Goal: Information Seeking & Learning: Learn about a topic

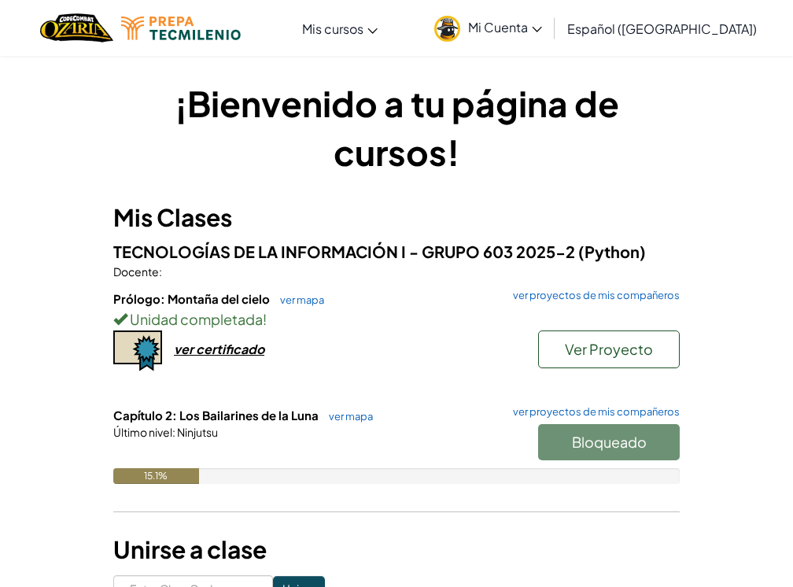
scroll to position [8, 0]
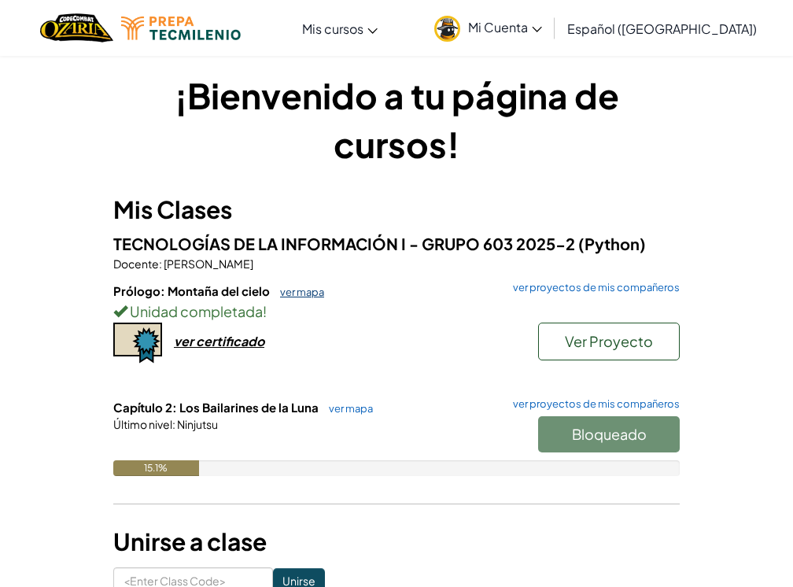
click at [307, 293] on link "ver mapa" at bounding box center [298, 291] width 52 height 13
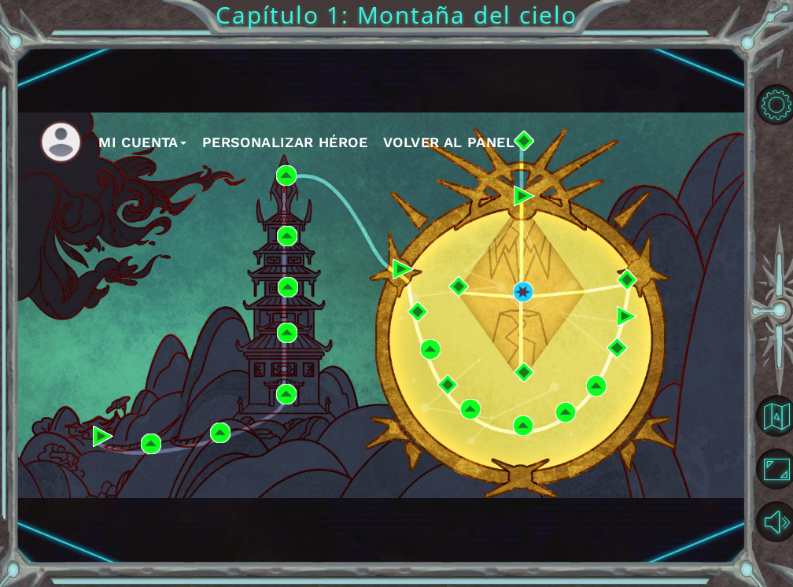
click at [442, 138] on span "Volver al panel" at bounding box center [448, 142] width 131 height 17
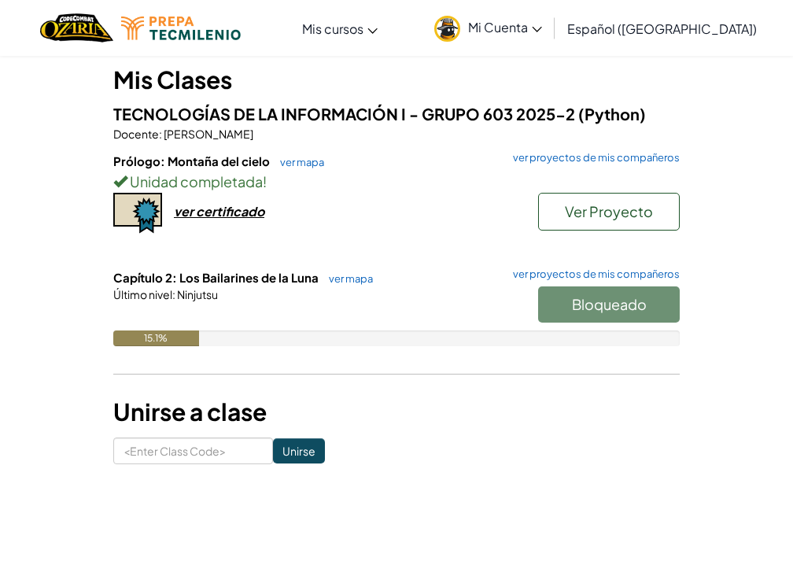
scroll to position [138, 0]
click at [348, 282] on link "ver mapa" at bounding box center [347, 278] width 52 height 13
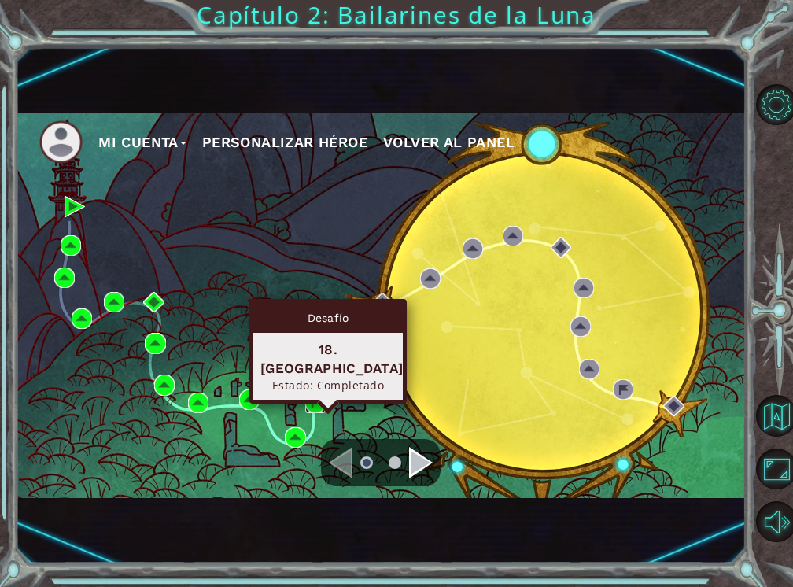
click at [311, 403] on img at bounding box center [315, 402] width 20 height 20
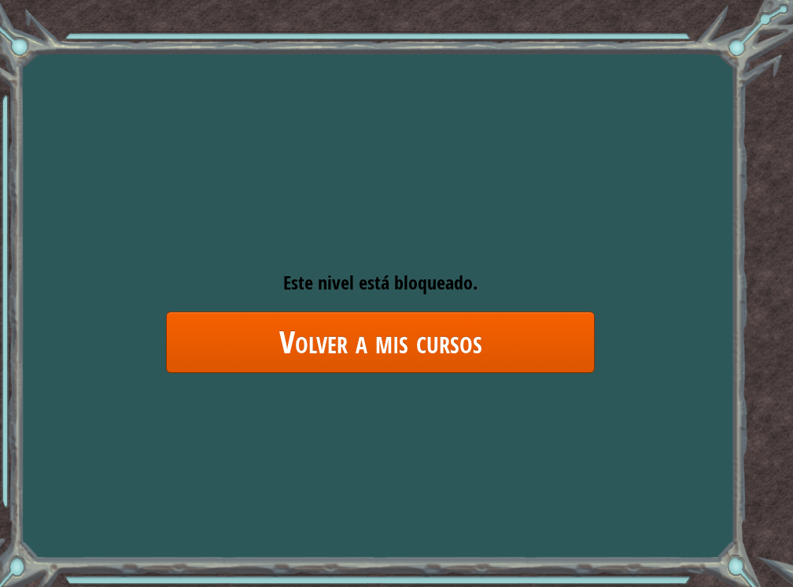
click at [366, 333] on link "Volver a mis cursos" at bounding box center [380, 341] width 429 height 61
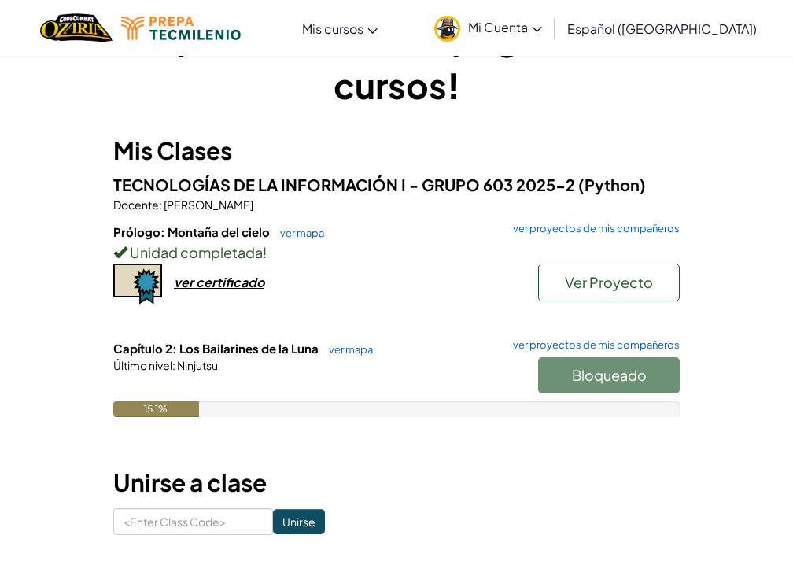
scroll to position [76, 0]
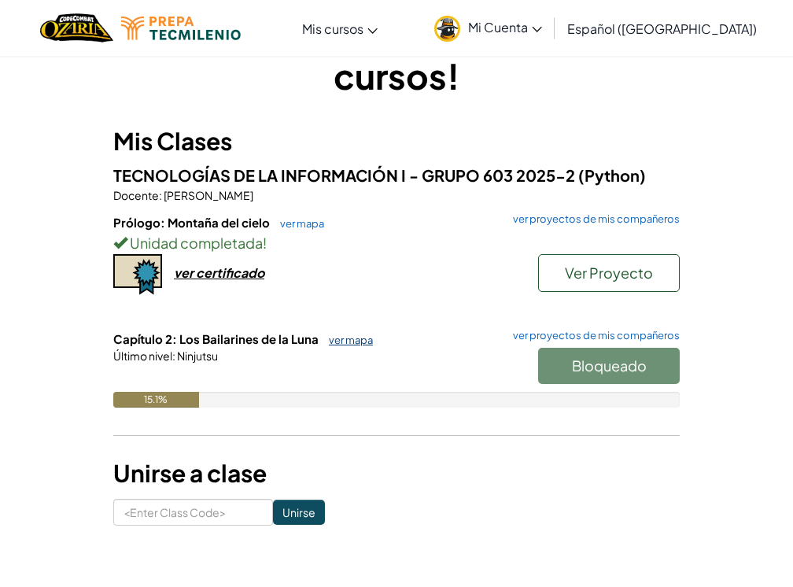
click at [344, 342] on link "ver mapa" at bounding box center [347, 339] width 52 height 13
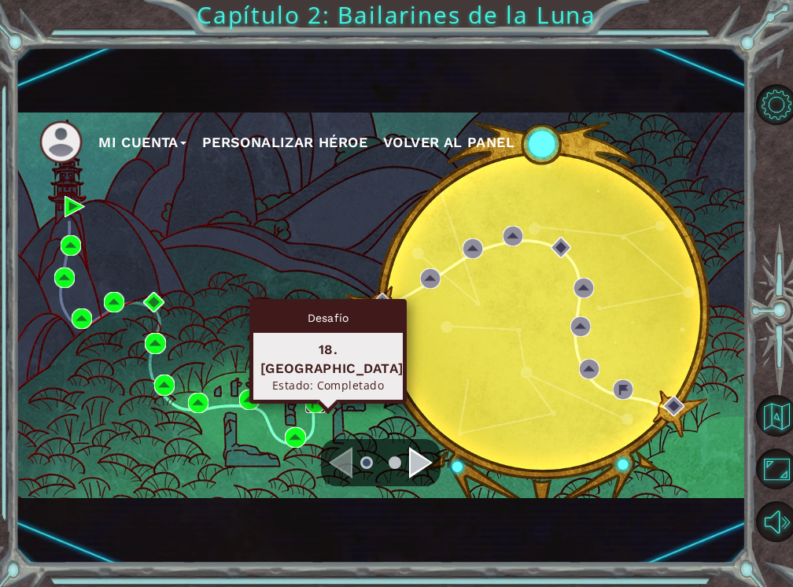
click at [321, 401] on img at bounding box center [315, 402] width 20 height 20
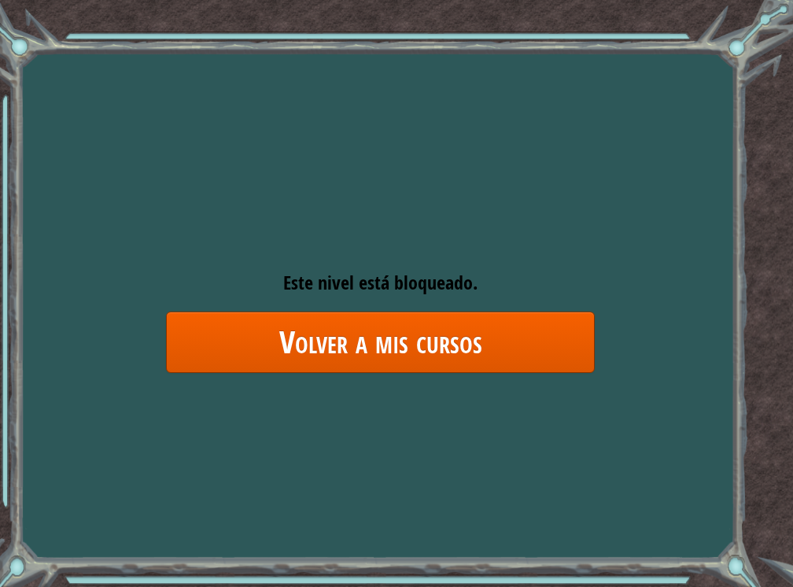
click at [427, 333] on link "Volver a mis cursos" at bounding box center [380, 341] width 429 height 61
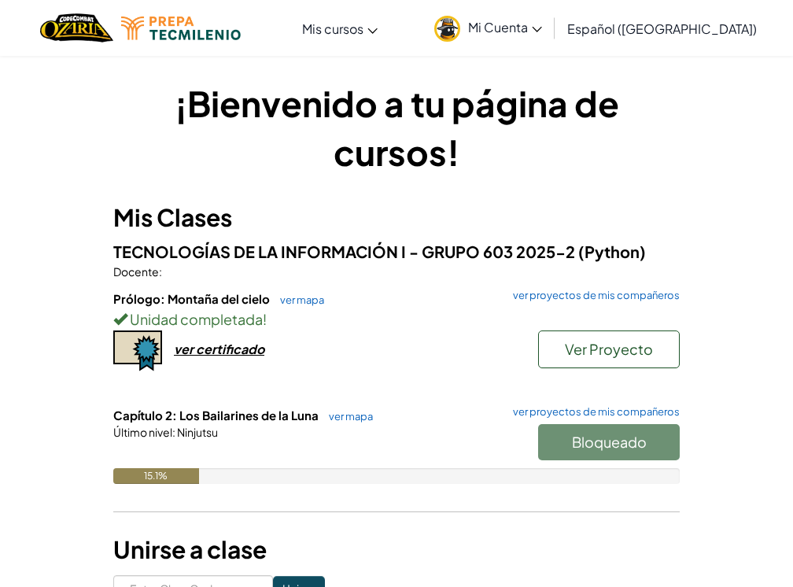
scroll to position [8, 0]
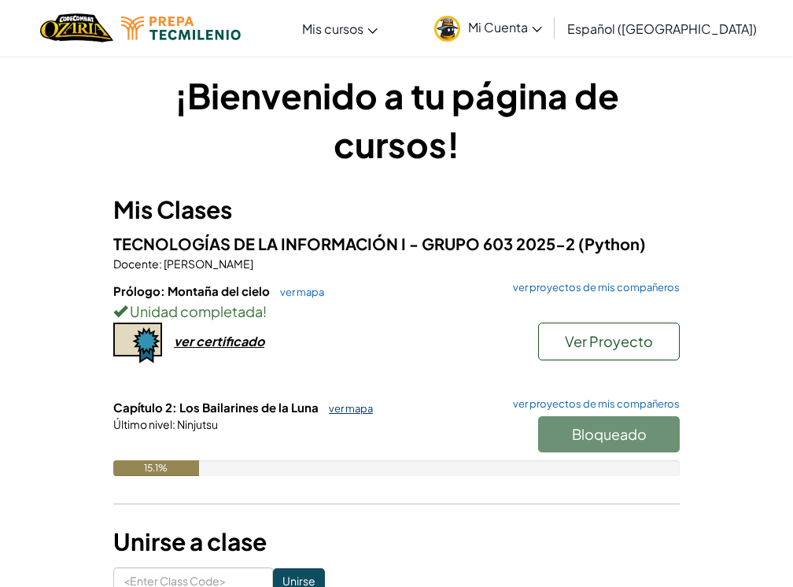
click at [344, 406] on link "ver mapa" at bounding box center [347, 408] width 52 height 13
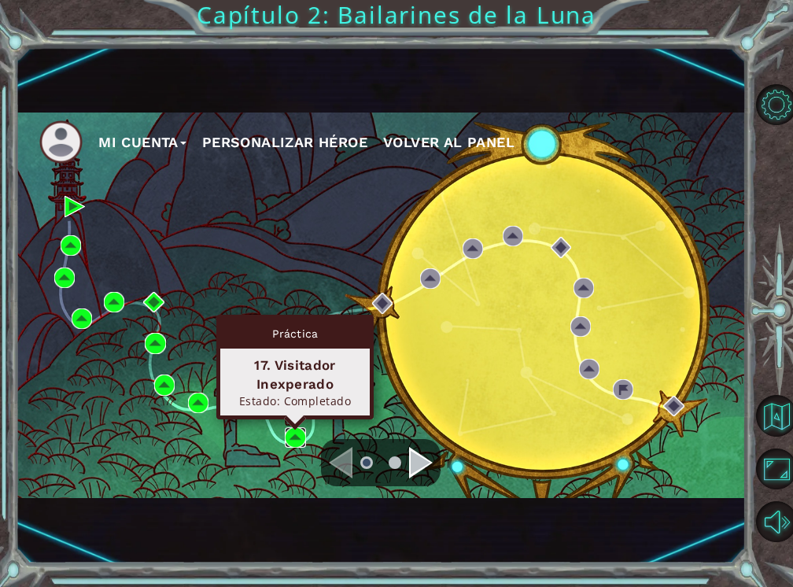
click at [297, 438] on img at bounding box center [295, 437] width 20 height 20
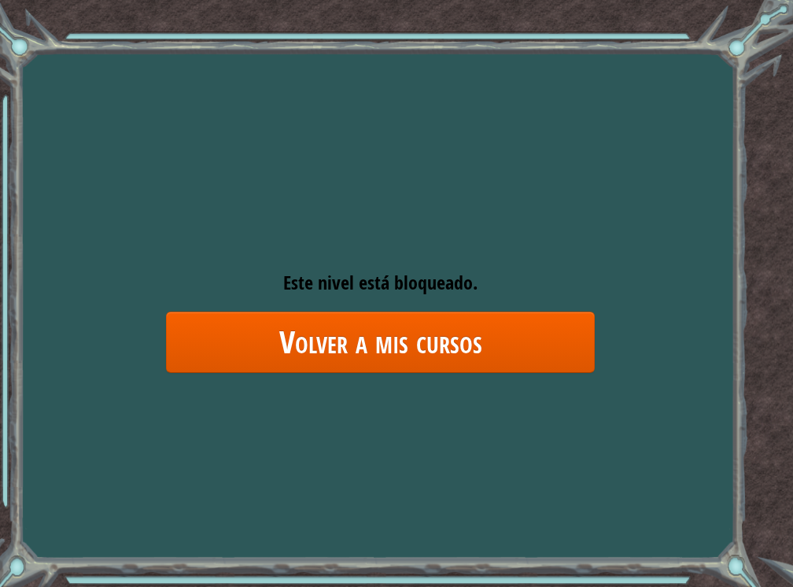
click at [304, 381] on div "Goals Error cargando del servidor Deberás unirte a un curso para jugar a este n…" at bounding box center [396, 293] width 793 height 587
click at [311, 344] on link "Volver a mis cursos" at bounding box center [380, 341] width 429 height 61
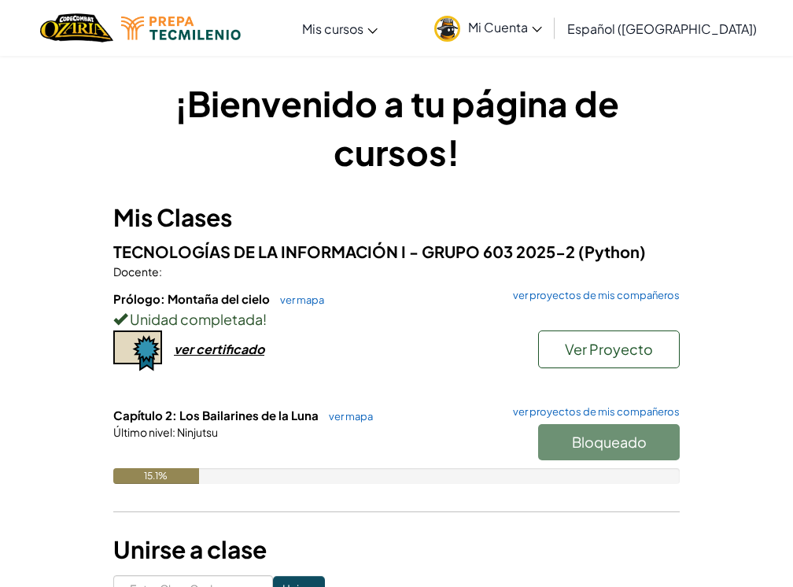
scroll to position [8, 0]
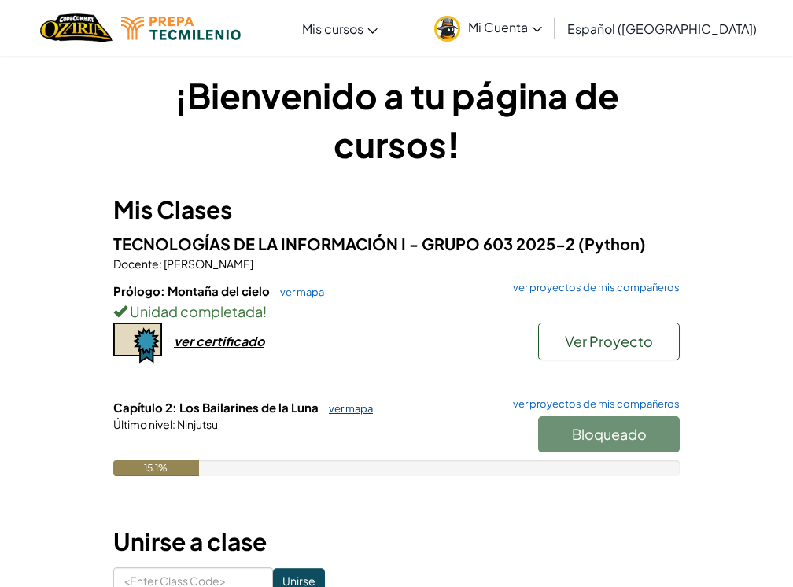
click at [355, 410] on link "ver mapa" at bounding box center [347, 408] width 52 height 13
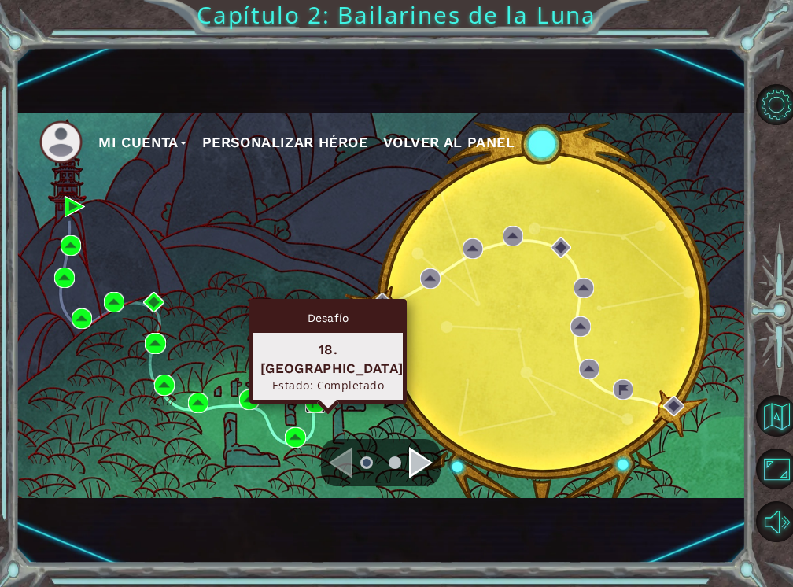
click at [315, 396] on img at bounding box center [315, 402] width 20 height 20
